Goal: Check status: Check status

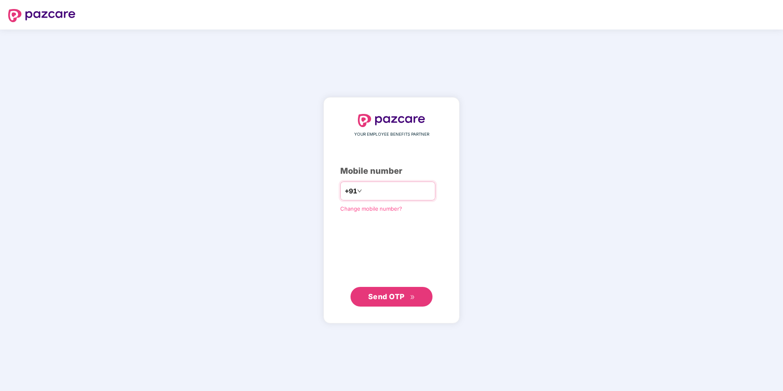
click at [380, 193] on input "number" at bounding box center [396, 190] width 67 height 13
click at [396, 298] on span "Send OTP" at bounding box center [386, 296] width 36 height 9
click at [363, 190] on input "**********" at bounding box center [396, 190] width 67 height 13
click at [392, 292] on span "Send OTP" at bounding box center [386, 296] width 36 height 9
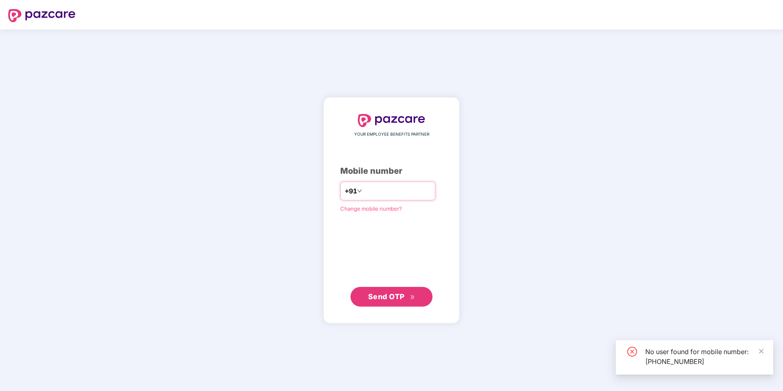
click at [407, 192] on input "**********" at bounding box center [396, 190] width 67 height 13
type input "*"
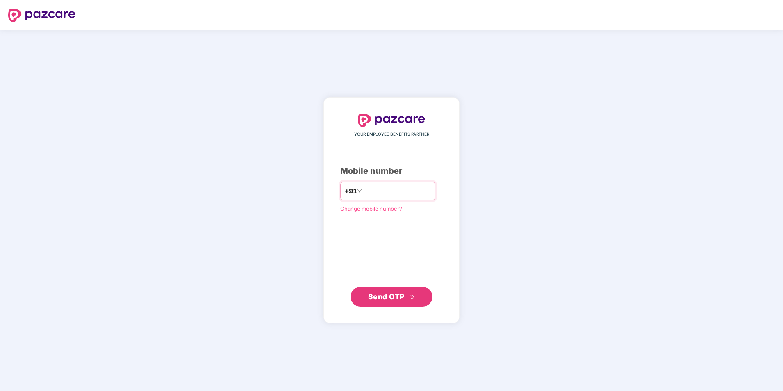
click at [411, 187] on input "number" at bounding box center [396, 190] width 67 height 13
click at [363, 190] on input "**********" at bounding box center [396, 190] width 67 height 13
type input "**********"
click at [389, 296] on span "Send OTP" at bounding box center [386, 296] width 36 height 9
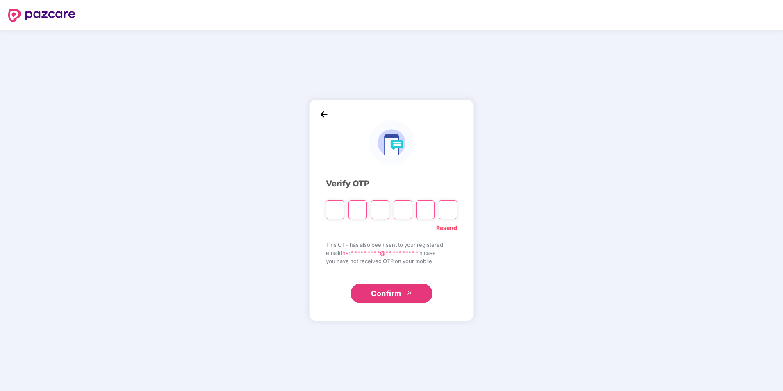
click at [333, 210] on input "Please enter verification code. Digit 1" at bounding box center [335, 209] width 18 height 19
type input "*"
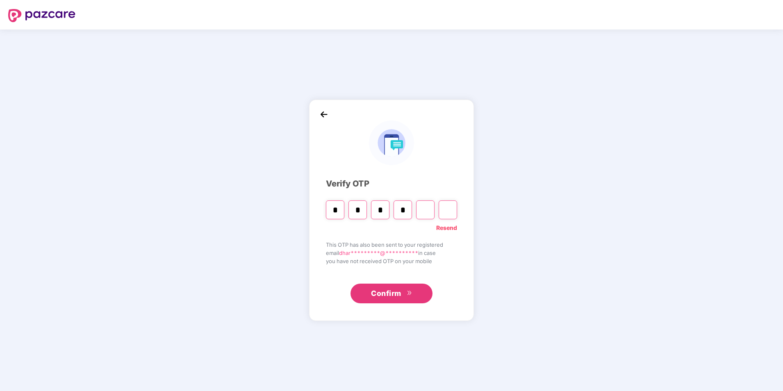
type input "*"
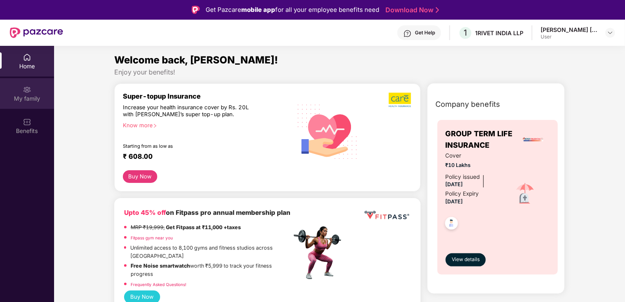
click at [26, 92] on img at bounding box center [27, 90] width 8 height 8
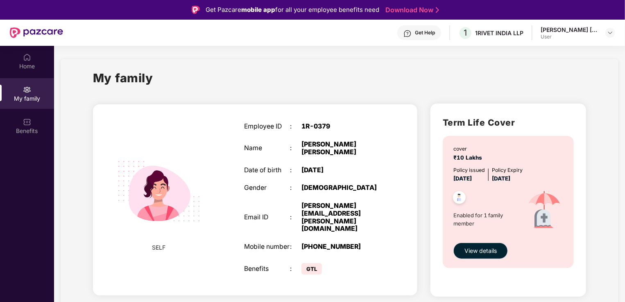
click at [486, 252] on span "View details" at bounding box center [481, 251] width 32 height 9
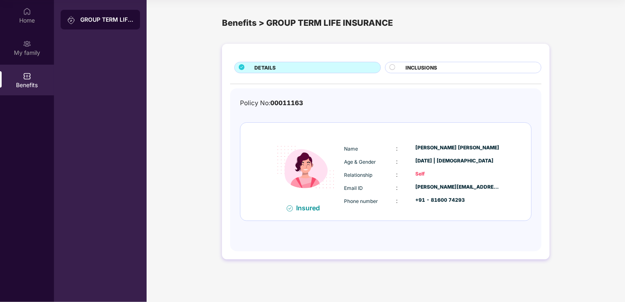
scroll to position [5, 0]
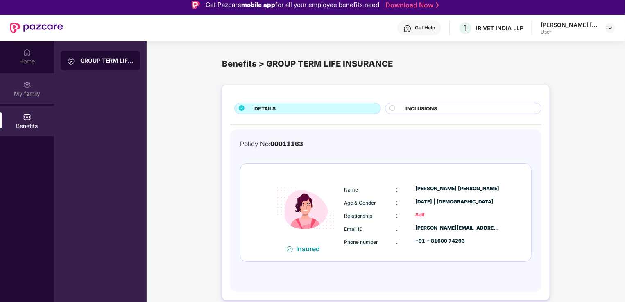
click at [36, 93] on div "My family" at bounding box center [27, 94] width 54 height 8
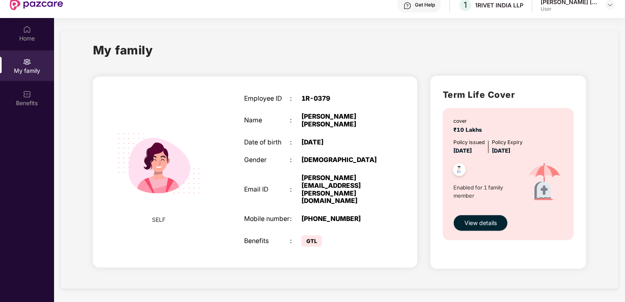
scroll to position [46, 0]
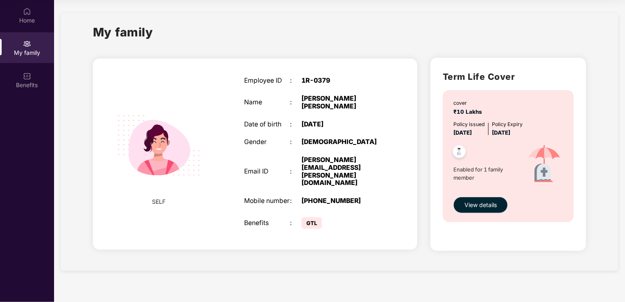
click at [483, 207] on span "View details" at bounding box center [481, 205] width 32 height 9
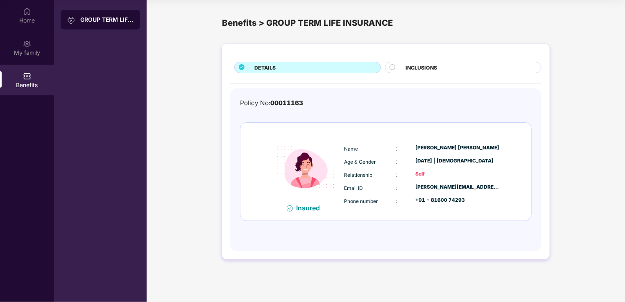
click at [188, 76] on div "DETAILS INCLUSIONS Policy No: 00011163 Insured Name : [PERSON_NAME] [PERSON_NAM…" at bounding box center [386, 156] width 479 height 232
click at [19, 45] on div "My family" at bounding box center [27, 47] width 54 height 31
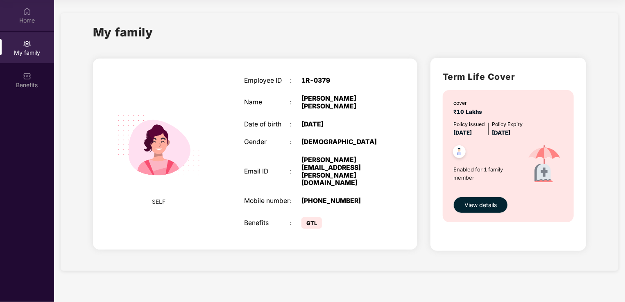
click at [22, 19] on div "Home" at bounding box center [27, 20] width 54 height 8
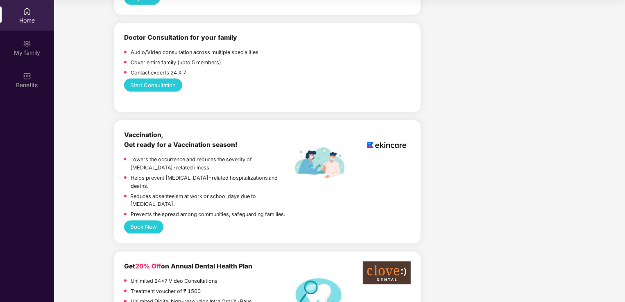
scroll to position [246, 0]
